Goal: Find contact information: Find contact information

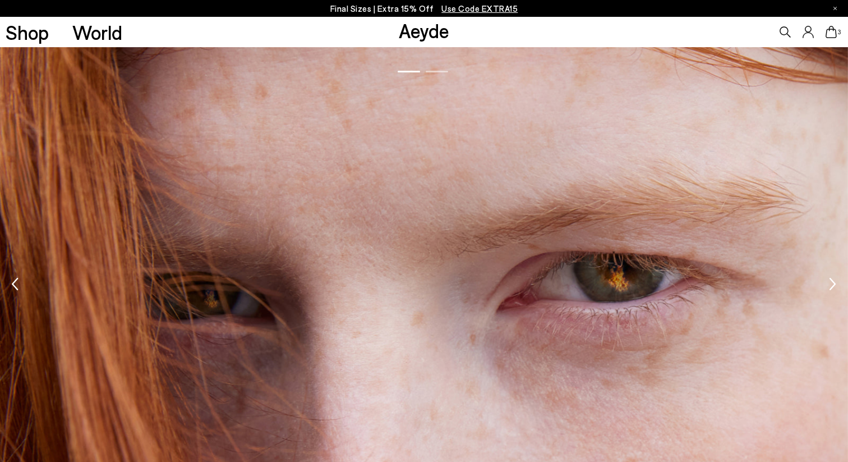
scroll to position [1984, 0]
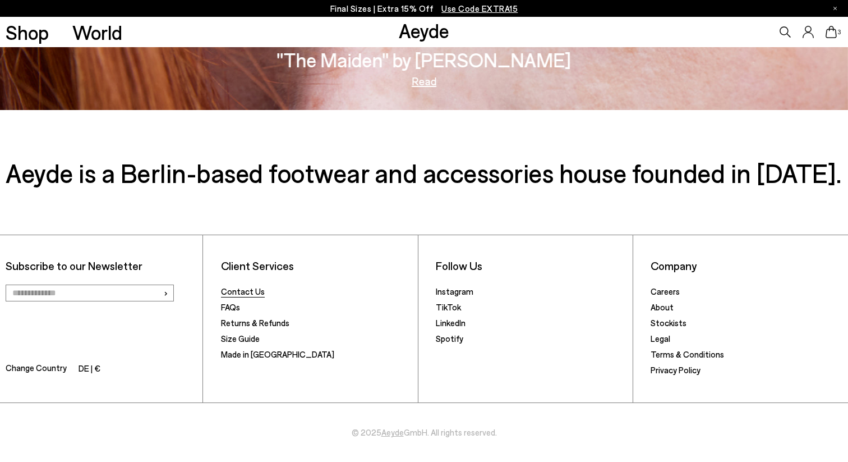
click at [253, 289] on link "Contact Us" at bounding box center [243, 291] width 44 height 10
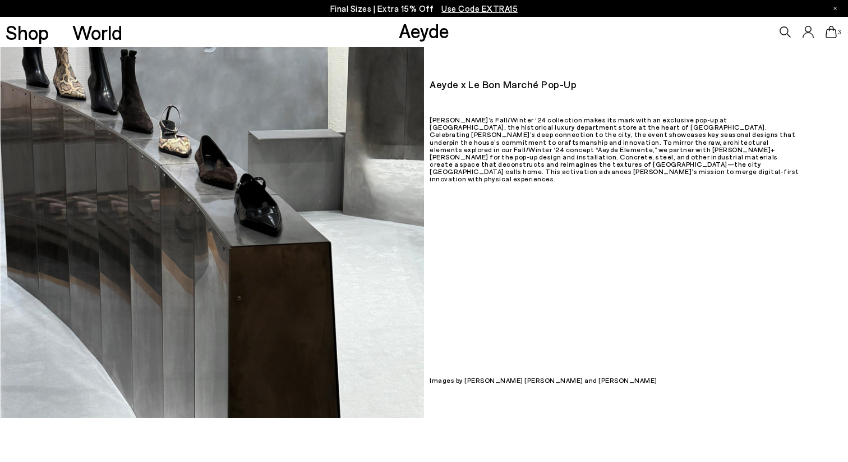
scroll to position [1076, 0]
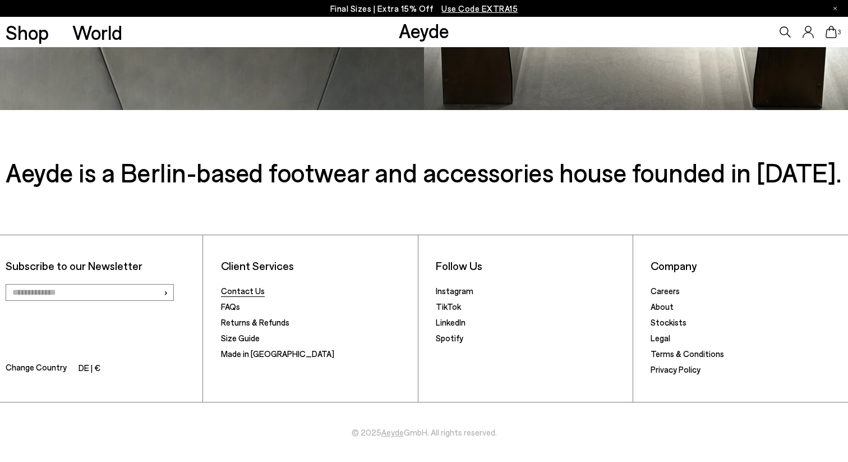
click at [259, 292] on link "Contact Us" at bounding box center [243, 290] width 44 height 10
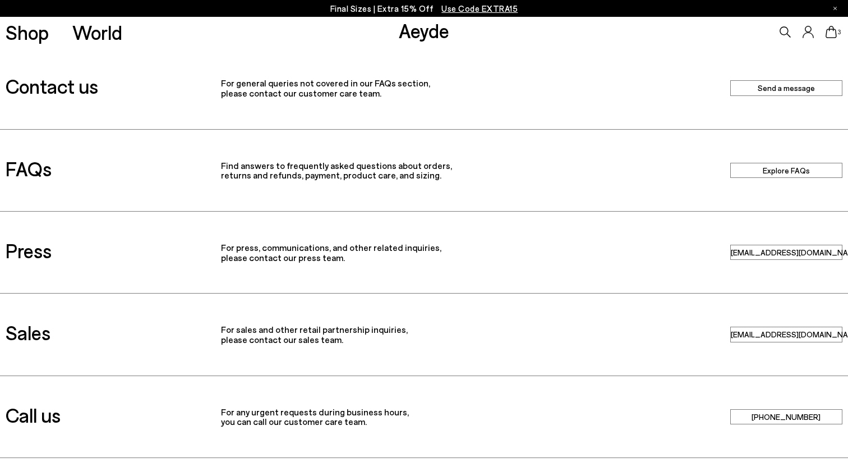
click at [789, 168] on link "Explore FAQs" at bounding box center [786, 170] width 112 height 15
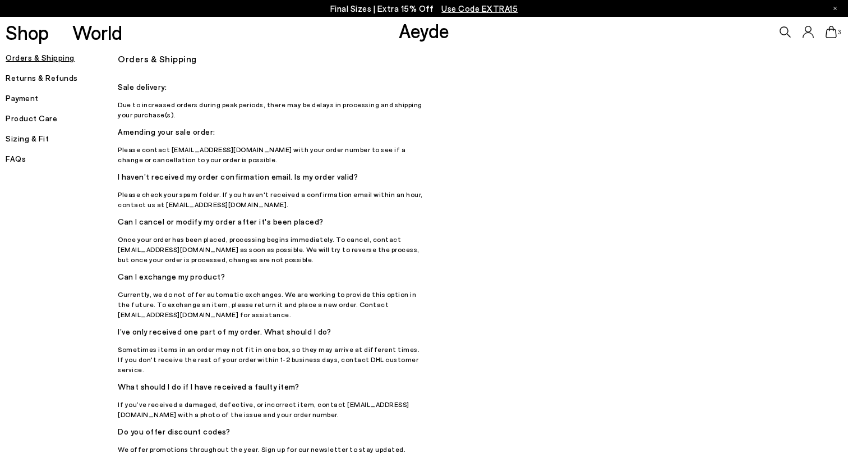
click at [35, 40] on link "Shop" at bounding box center [27, 32] width 43 height 20
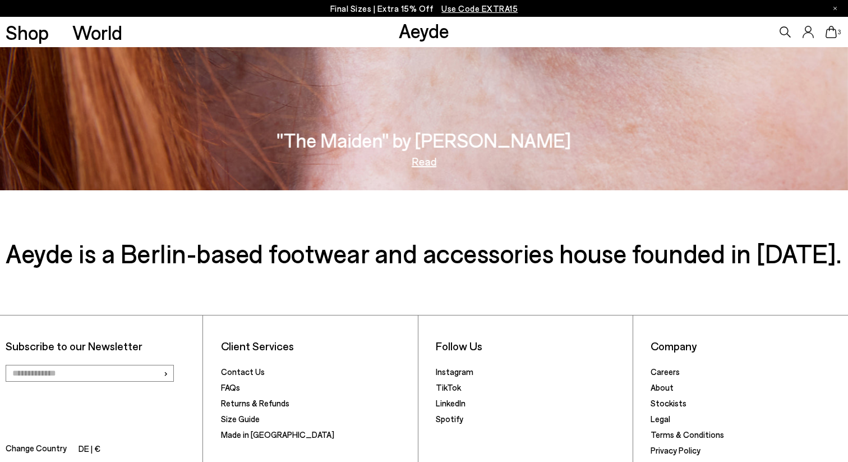
scroll to position [1984, 0]
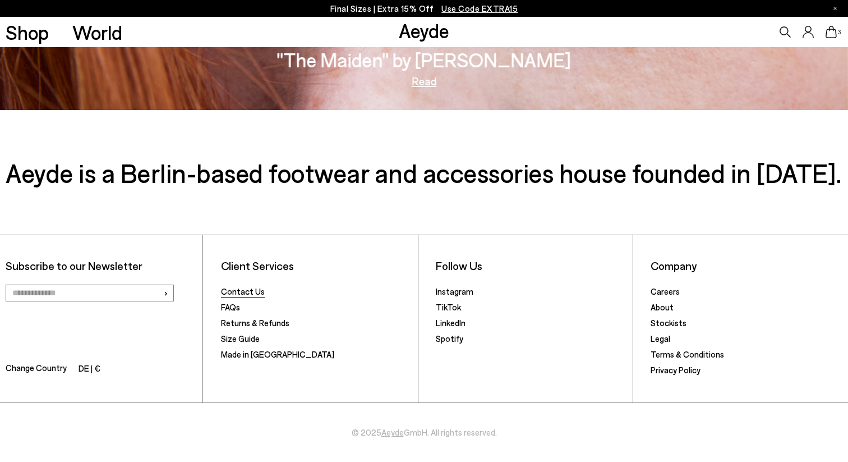
click at [232, 290] on link "Contact Us" at bounding box center [243, 291] width 44 height 10
